Goal: Task Accomplishment & Management: Complete application form

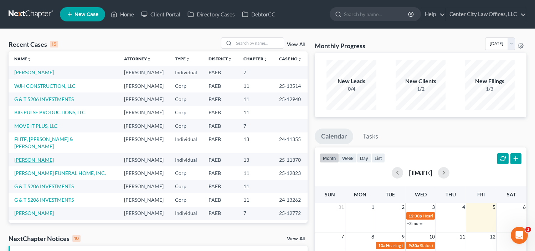
click at [31, 163] on link "[PERSON_NAME]" at bounding box center [34, 159] width 40 height 6
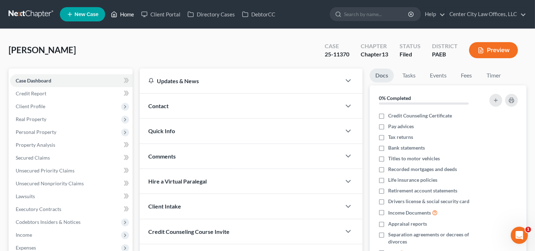
click at [123, 12] on link "Home" at bounding box center [122, 14] width 30 height 13
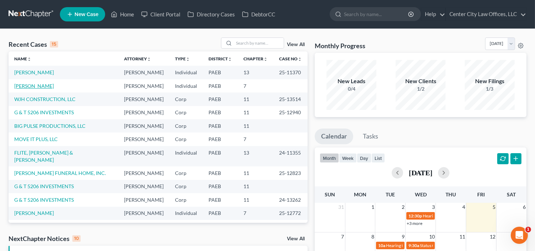
click at [36, 89] on link "[PERSON_NAME]" at bounding box center [34, 86] width 40 height 6
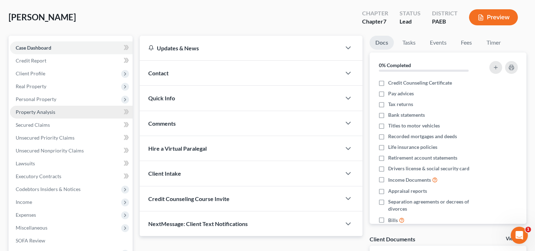
scroll to position [99, 0]
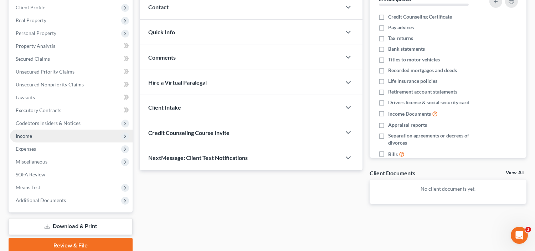
click at [43, 134] on span "Income" at bounding box center [71, 135] width 123 height 13
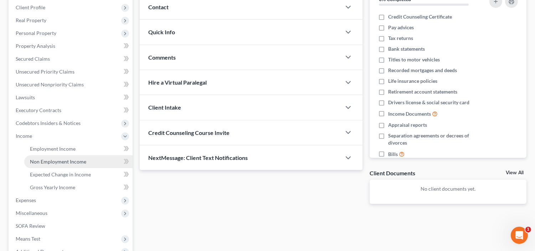
click at [44, 159] on span "Non Employment Income" at bounding box center [58, 161] width 56 height 6
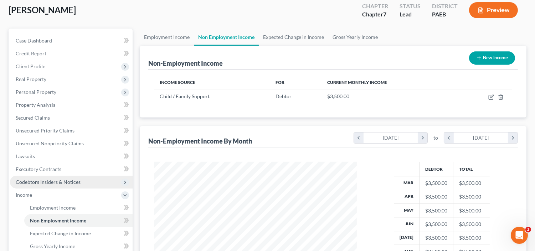
scroll to position [40, 0]
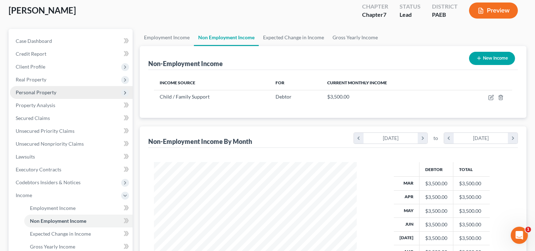
click at [45, 89] on span "Personal Property" at bounding box center [36, 92] width 41 height 6
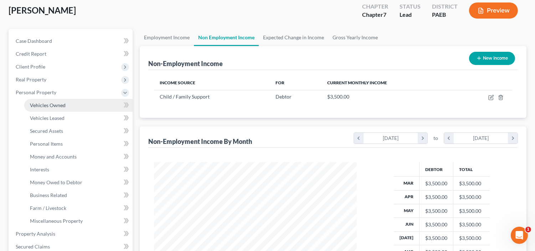
click at [45, 109] on link "Vehicles Owned" at bounding box center [78, 105] width 108 height 13
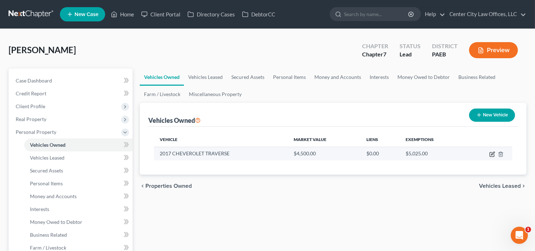
click at [494, 156] on icon "button" at bounding box center [492, 154] width 6 height 6
select select "0"
select select "9"
select select "4"
select select "0"
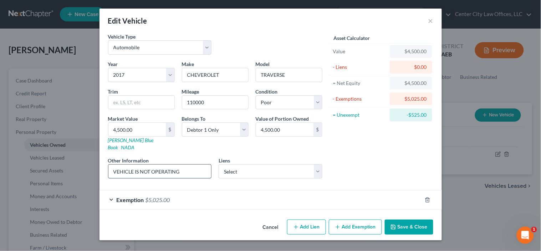
click at [197, 164] on input "VEHICLE IS NOT OPERATING" at bounding box center [159, 171] width 103 height 14
type input "V"
click at [277, 169] on select "Select SMALL BUSINESS ADMINISTRATION - $275,000.00" at bounding box center [271, 171] width 104 height 14
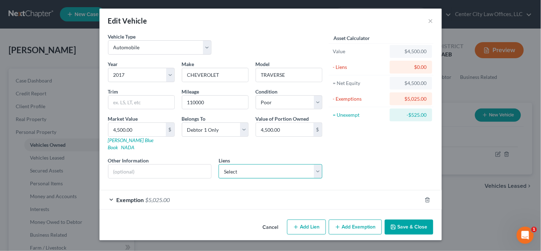
click at [275, 165] on select "Select SMALL BUSINESS ADMINISTRATION - $275,000.00" at bounding box center [271, 171] width 104 height 14
click at [431, 21] on button "×" at bounding box center [430, 20] width 5 height 9
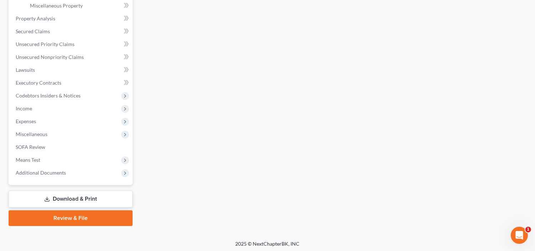
scroll to position [256, 0]
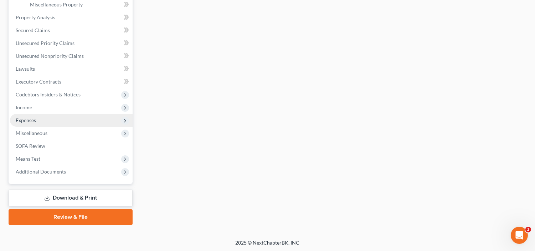
click at [33, 119] on span "Expenses" at bounding box center [26, 120] width 20 height 6
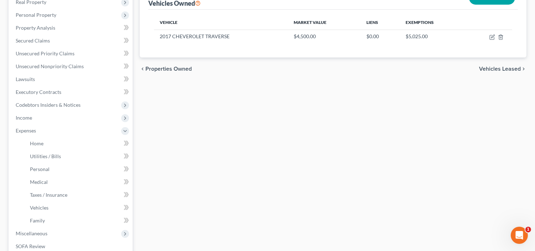
scroll to position [118, 0]
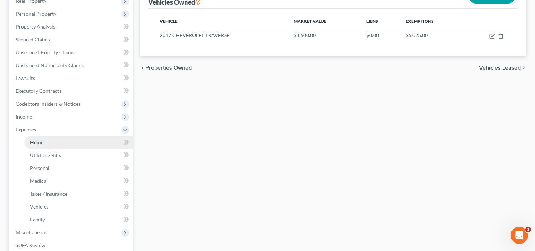
click at [31, 139] on span "Home" at bounding box center [37, 142] width 14 height 6
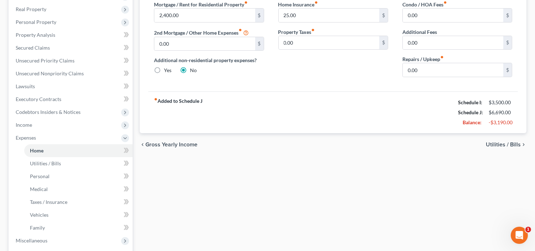
scroll to position [106, 0]
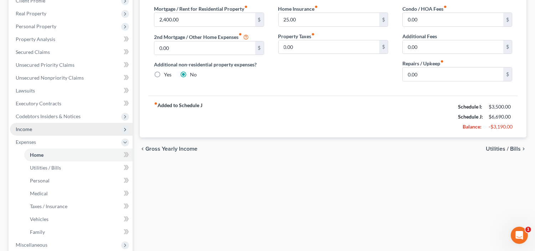
click at [34, 128] on span "Income" at bounding box center [71, 129] width 123 height 13
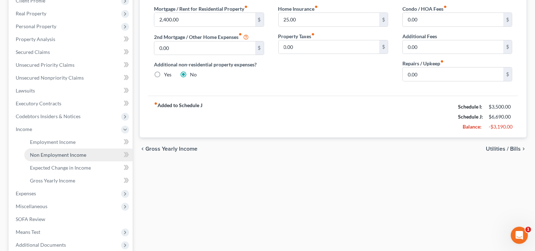
click at [48, 152] on span "Non Employment Income" at bounding box center [58, 155] width 56 height 6
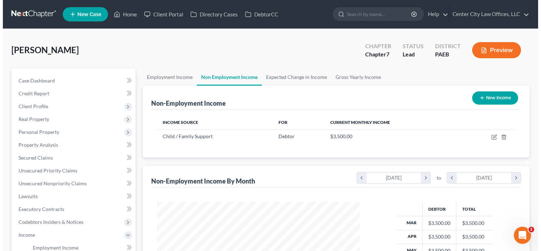
scroll to position [128, 217]
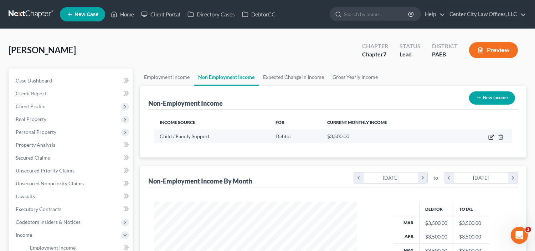
click at [489, 136] on icon "button" at bounding box center [491, 137] width 6 height 6
select select "7"
select select "0"
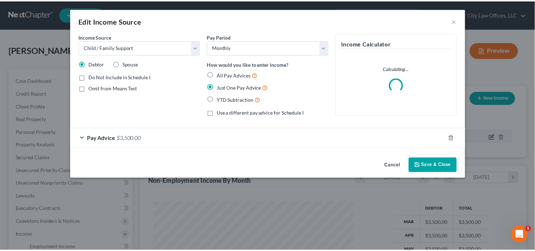
scroll to position [128, 220]
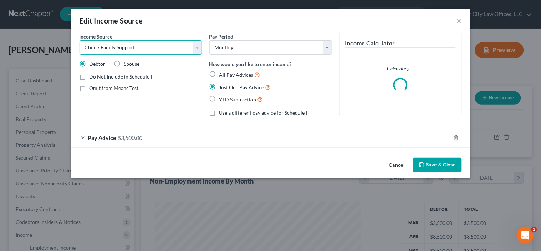
click at [150, 50] on select "Select Unemployment Disability (from employer) Pension Retirement Social Securi…" at bounding box center [140, 47] width 123 height 14
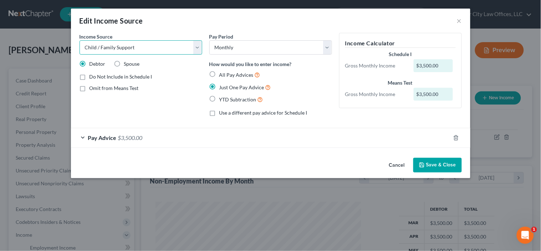
click at [150, 50] on select "Select Unemployment Disability (from employer) Pension Retirement Social Securi…" at bounding box center [140, 47] width 123 height 14
click at [455, 136] on icon "button" at bounding box center [455, 137] width 3 height 5
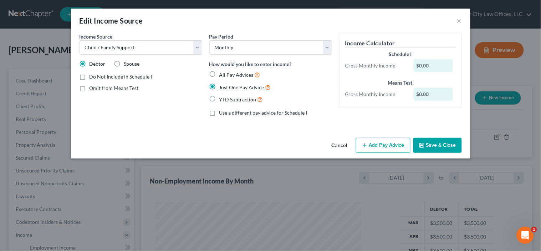
click at [372, 144] on button "Add Pay Advice" at bounding box center [383, 145] width 55 height 15
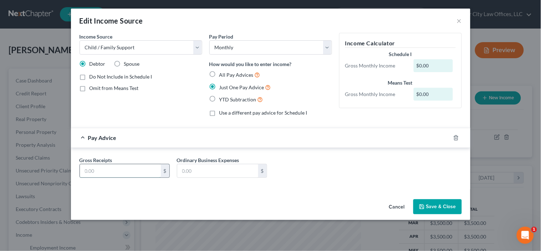
click at [127, 172] on input "text" at bounding box center [120, 171] width 81 height 14
type input "2,400.00"
click at [437, 208] on button "Save & Close" at bounding box center [437, 206] width 48 height 15
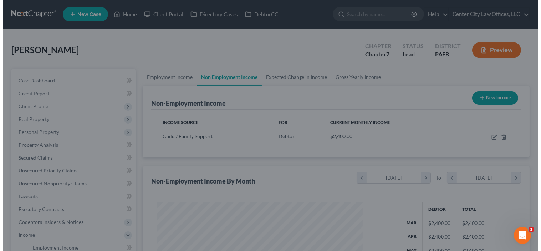
scroll to position [356352, 356262]
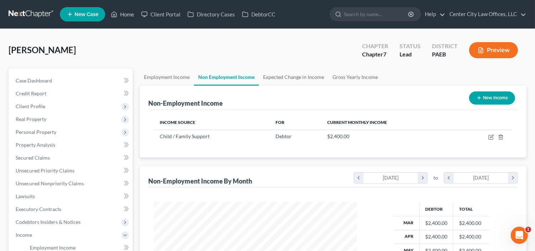
click at [504, 102] on button "New Income" at bounding box center [492, 97] width 46 height 13
select select "0"
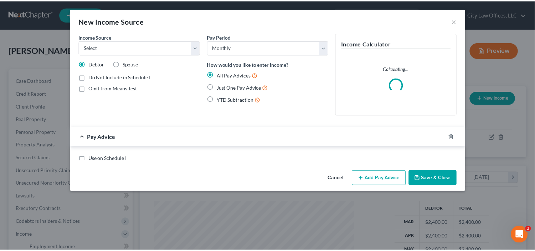
scroll to position [128, 220]
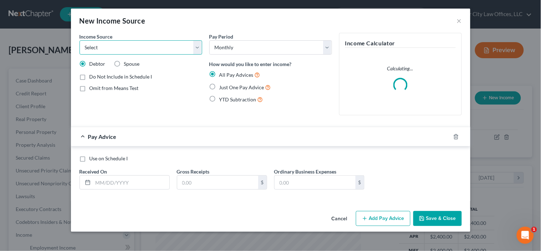
click at [199, 47] on select "Select Unemployment Disability (from employer) Pension Retirement Social Securi…" at bounding box center [140, 47] width 123 height 14
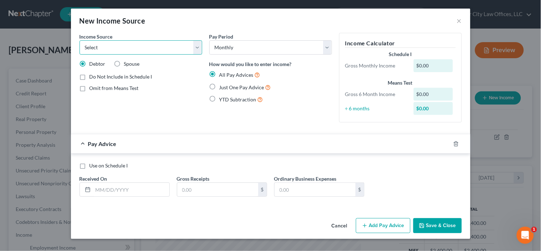
select select "10"
click at [79, 40] on select "Select Unemployment Disability (from employer) Pension Retirement Social Securi…" at bounding box center [140, 47] width 123 height 14
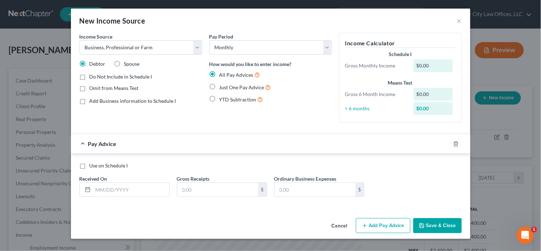
click at [219, 87] on label "Just One Pay Advice" at bounding box center [245, 87] width 52 height 8
click at [222, 87] on input "Just One Pay Advice" at bounding box center [224, 85] width 5 height 5
radio input "true"
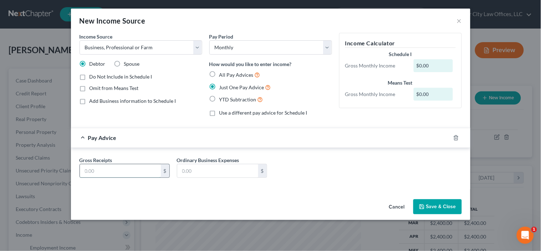
click at [124, 175] on input "text" at bounding box center [120, 171] width 81 height 14
type input "2,000.00"
click at [434, 204] on button "Save & Close" at bounding box center [437, 206] width 48 height 15
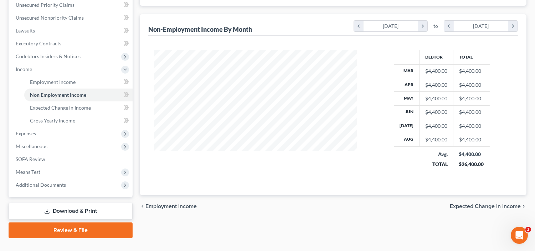
scroll to position [165, 0]
click at [465, 205] on span "Expected Change in Income" at bounding box center [485, 207] width 71 height 6
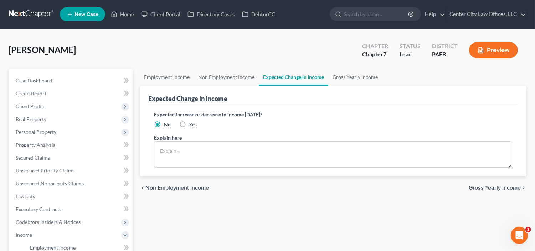
click at [189, 124] on label "Yes" at bounding box center [192, 124] width 7 height 7
click at [192, 124] on input "Yes" at bounding box center [194, 123] width 5 height 5
radio input "true"
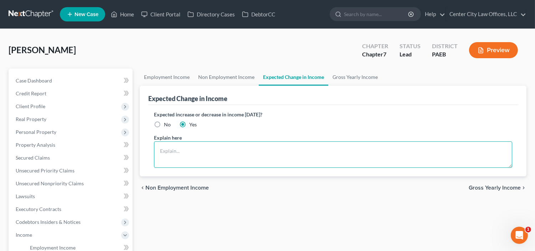
click at [172, 147] on textarea at bounding box center [333, 154] width 358 height 26
type textarea "New business growth"
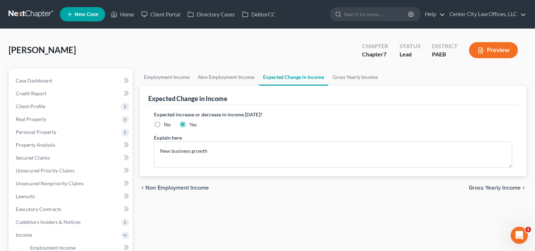
click at [497, 186] on span "Gross Yearly Income" at bounding box center [495, 188] width 52 height 6
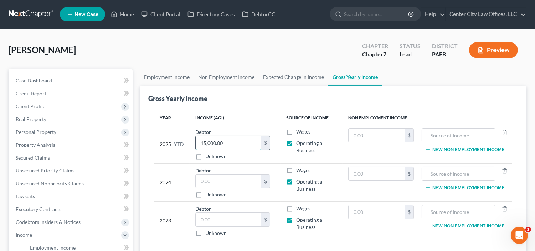
click at [233, 139] on input "15,000.00" at bounding box center [229, 143] width 66 height 14
type input "28,000"
click at [227, 181] on input "text" at bounding box center [229, 181] width 66 height 14
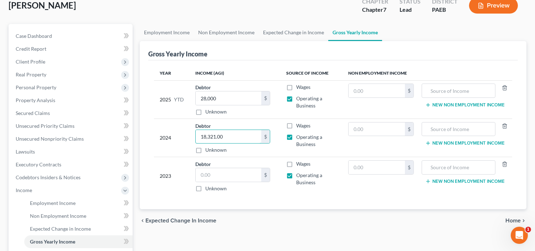
scroll to position [46, 0]
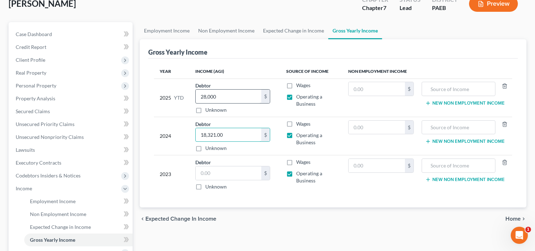
type input "18,321.00"
click at [232, 96] on input "28,000" at bounding box center [229, 96] width 66 height 14
type input "9,000"
click at [248, 172] on input "text" at bounding box center [229, 173] width 66 height 14
click at [244, 173] on input "text" at bounding box center [229, 173] width 66 height 14
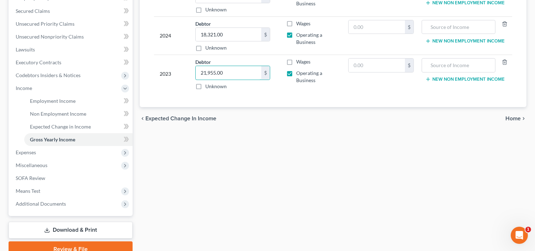
scroll to position [145, 0]
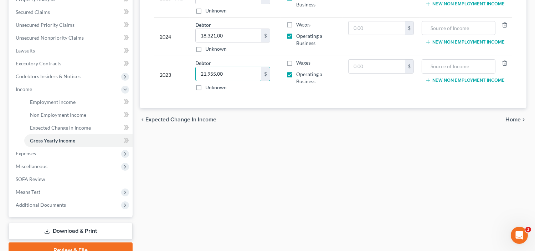
type input "21,955.00"
click at [516, 120] on span "Home" at bounding box center [512, 120] width 15 height 6
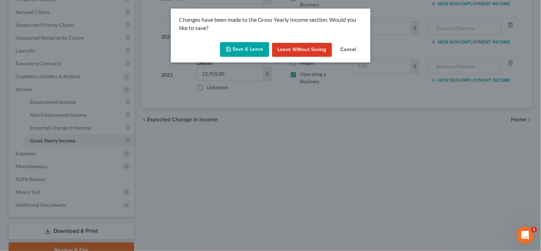
click at [256, 47] on button "Save & Leave" at bounding box center [244, 49] width 49 height 15
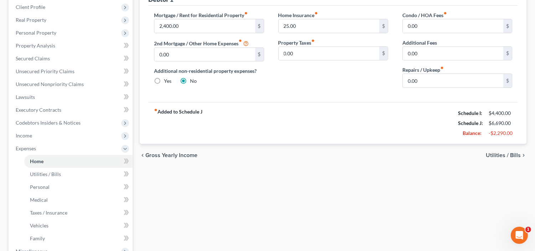
scroll to position [106, 0]
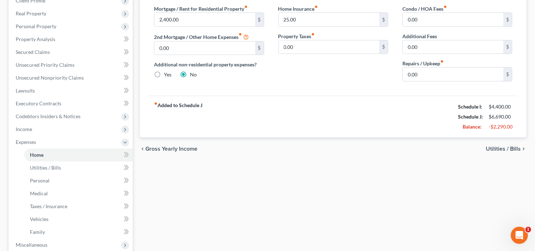
click at [503, 147] on span "Utilities / Bills" at bounding box center [503, 149] width 35 height 6
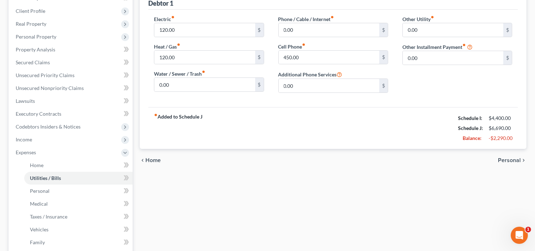
scroll to position [79, 0]
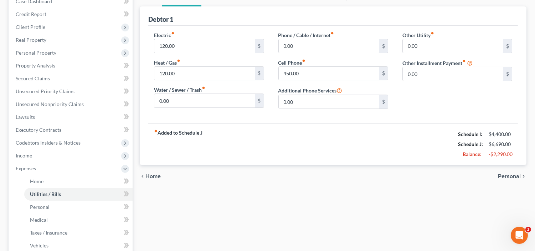
click at [505, 176] on span "Personal" at bounding box center [509, 176] width 23 height 6
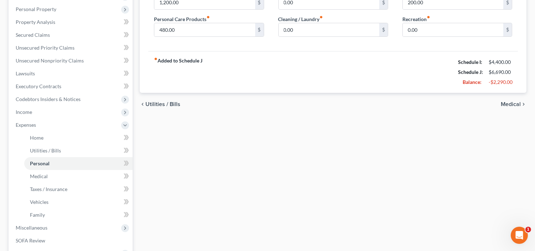
scroll to position [171, 0]
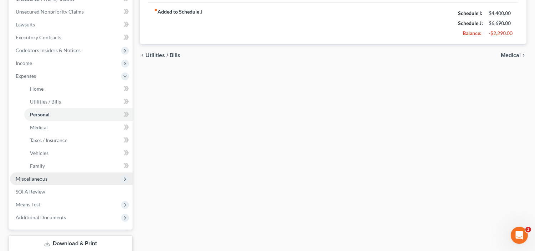
click at [40, 179] on span "Miscellaneous" at bounding box center [32, 178] width 32 height 6
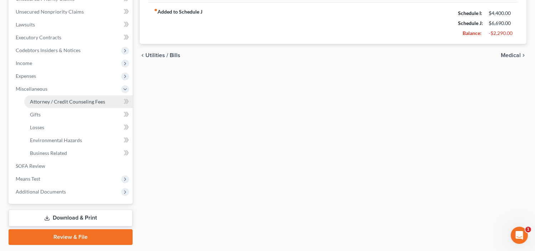
click at [55, 102] on span "Attorney / Credit Counseling Fees" at bounding box center [67, 101] width 75 height 6
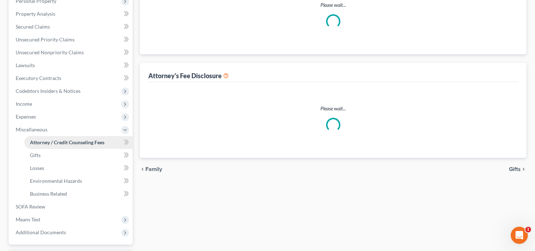
scroll to position [12, 0]
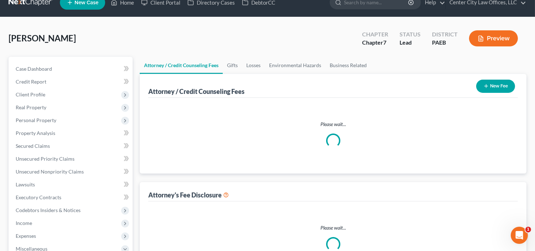
select select "0"
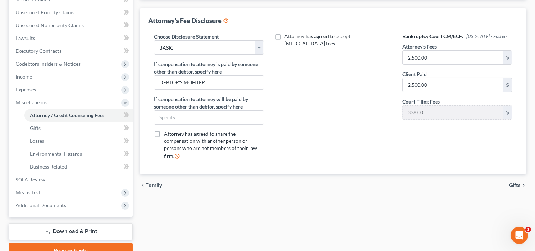
scroll to position [191, 0]
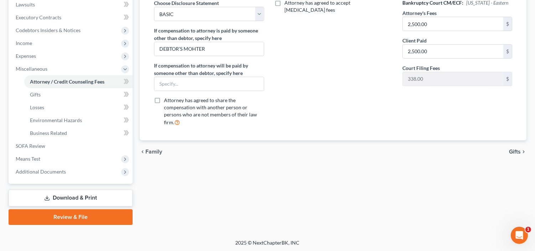
click at [516, 149] on span "Gifts" at bounding box center [515, 152] width 12 height 6
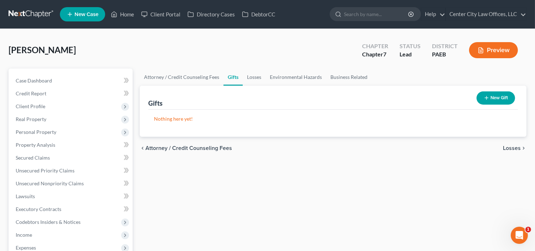
click at [507, 149] on span "Losses" at bounding box center [512, 148] width 18 height 6
click at [507, 149] on span "Environmental Hazards" at bounding box center [491, 148] width 60 height 6
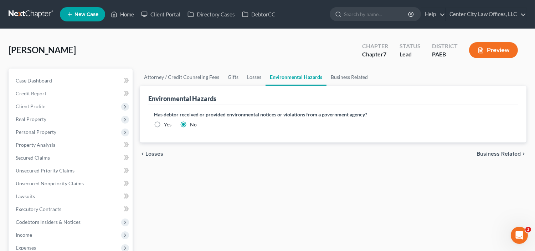
click at [507, 152] on span "Business Related" at bounding box center [499, 154] width 44 height 6
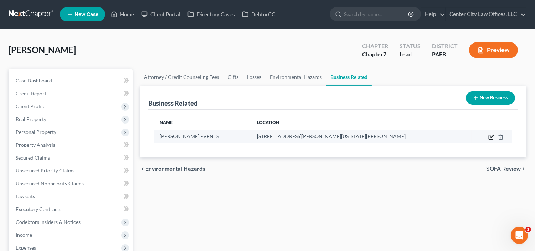
click at [491, 135] on icon "button" at bounding box center [491, 137] width 6 height 6
select select "sole_proprietor"
select select "39"
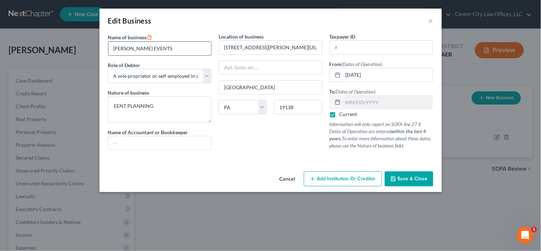
click at [194, 50] on input "[PERSON_NAME] EVENTS" at bounding box center [159, 49] width 103 height 14
type input "[PERSON_NAME] PRODUCTIONS"
click at [158, 107] on textarea "EENT PLANNING" at bounding box center [160, 109] width 104 height 26
type textarea "EVENT PLANNING"
click at [336, 51] on input "text" at bounding box center [381, 48] width 103 height 14
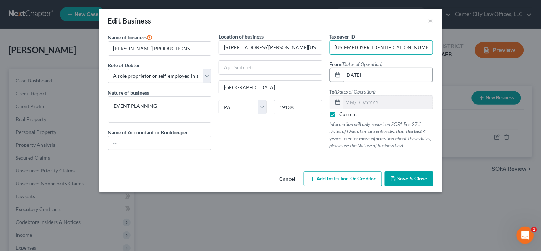
type input "[US_EMPLOYER_IDENTIFICATION_NUMBER]"
click at [378, 77] on input "[DATE]" at bounding box center [388, 75] width 90 height 14
type input "0"
type input "[DATE]"
click at [412, 173] on button "Save & Close" at bounding box center [409, 178] width 48 height 15
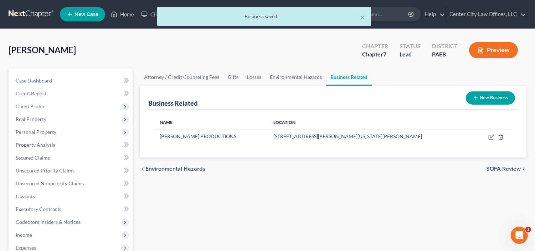
click at [498, 166] on span "SOFA Review" at bounding box center [503, 169] width 35 height 6
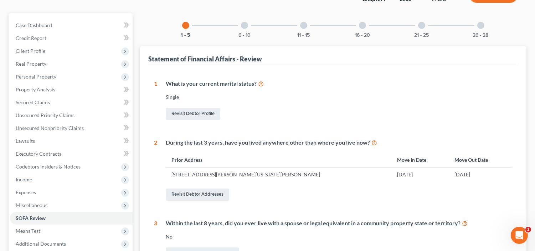
scroll to position [36, 0]
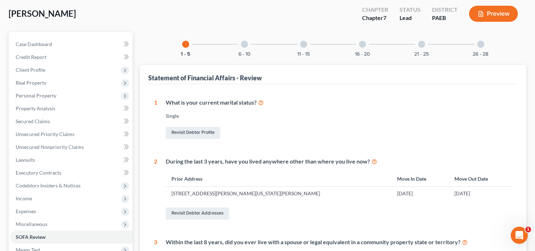
click at [244, 47] on div at bounding box center [244, 44] width 7 height 7
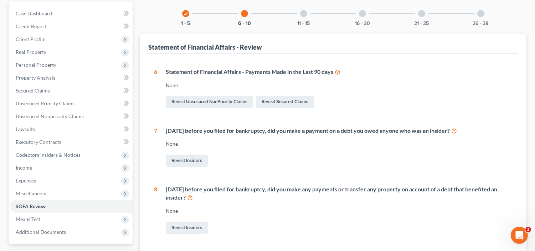
scroll to position [0, 0]
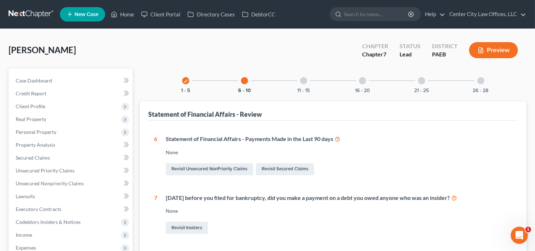
click at [302, 79] on div at bounding box center [303, 80] width 7 height 7
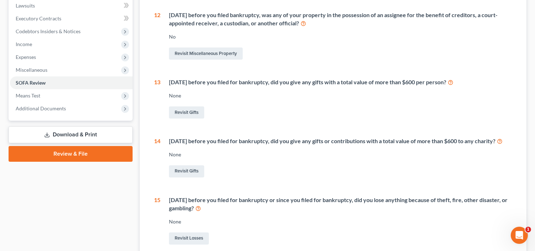
scroll to position [185, 0]
